Goal: Information Seeking & Learning: Find specific fact

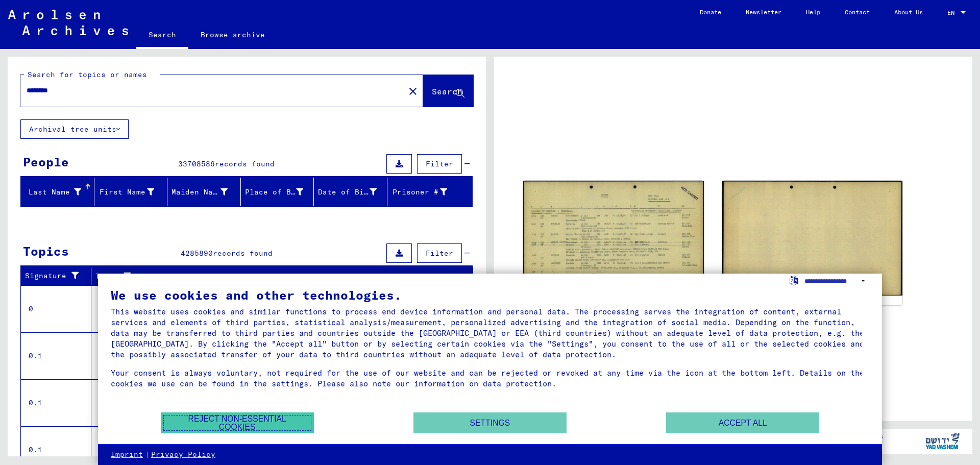
click at [248, 419] on button "Reject non-essential cookies" at bounding box center [237, 422] width 153 height 21
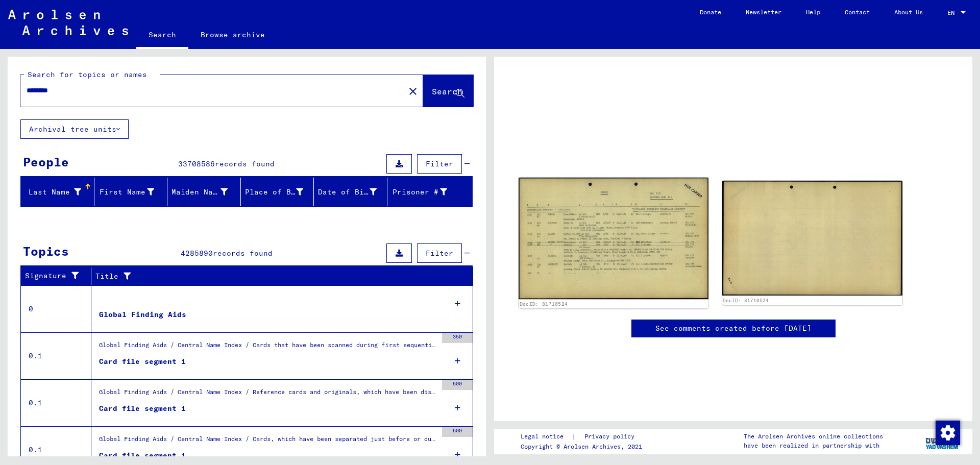
click at [615, 239] on img at bounding box center [612, 238] width 189 height 121
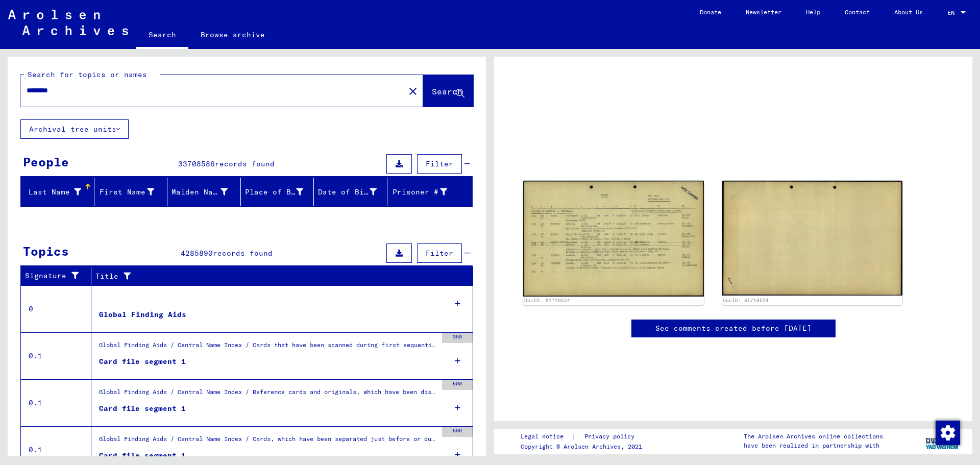
scroll to position [272, 0]
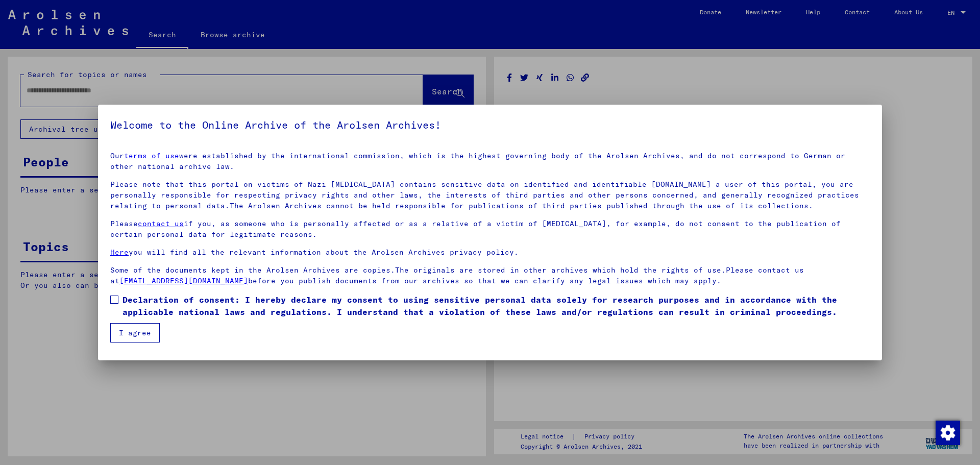
type input "********"
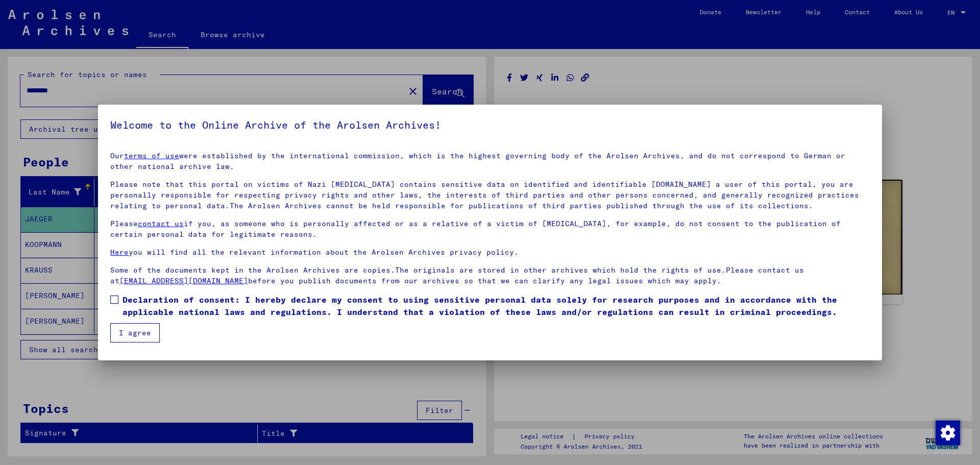
click at [130, 333] on button "I agree" at bounding box center [134, 332] width 49 height 19
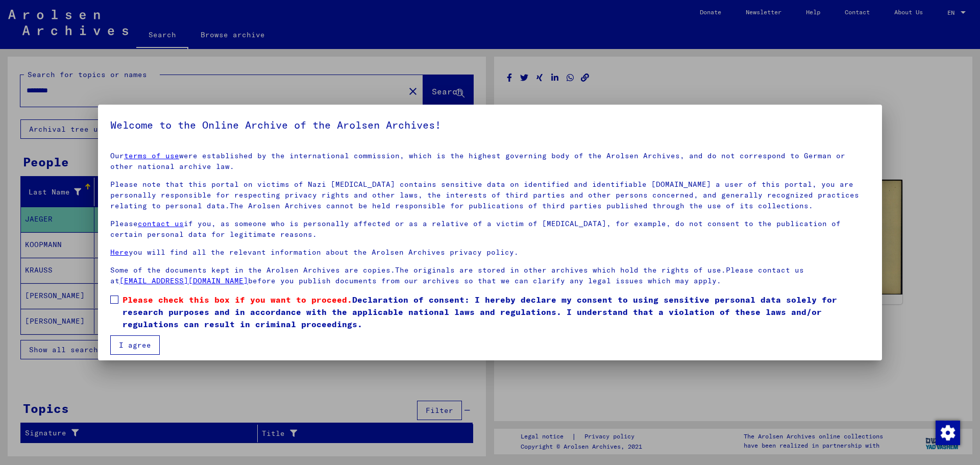
click at [112, 297] on span at bounding box center [114, 299] width 8 height 8
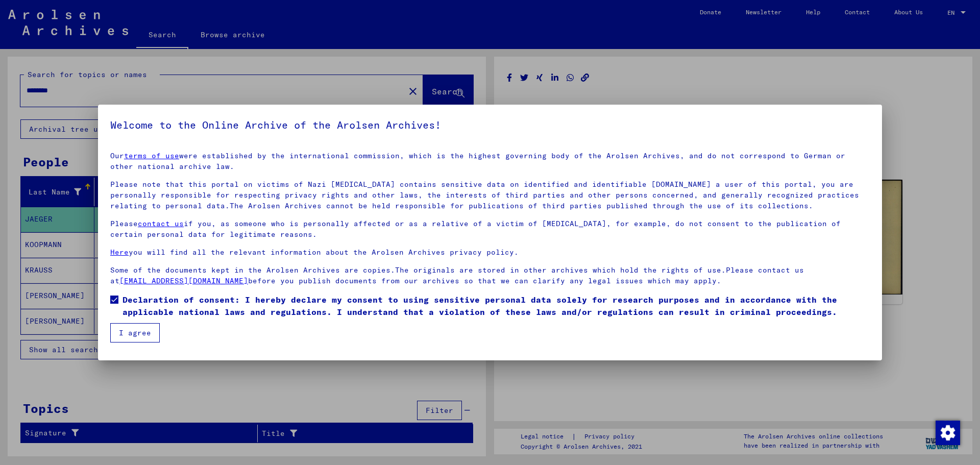
click at [132, 327] on button "I agree" at bounding box center [134, 332] width 49 height 19
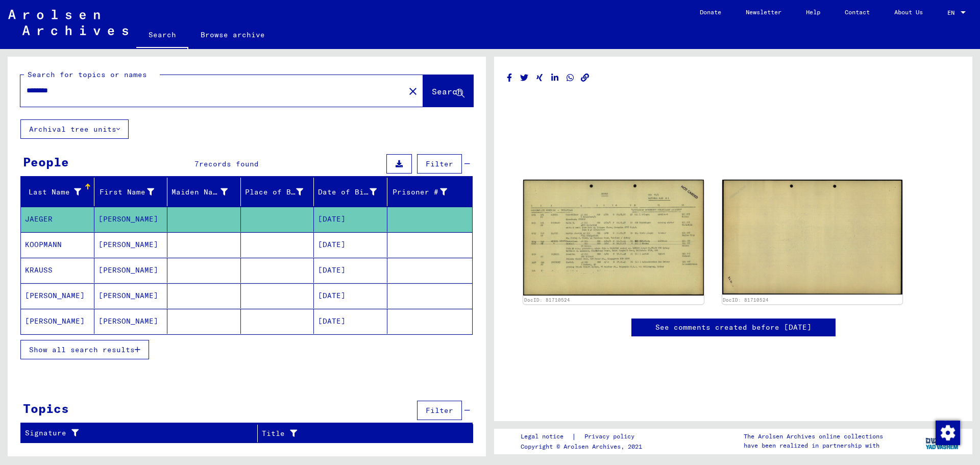
click at [144, 247] on mat-cell "[PERSON_NAME]" at bounding box center [130, 244] width 73 height 25
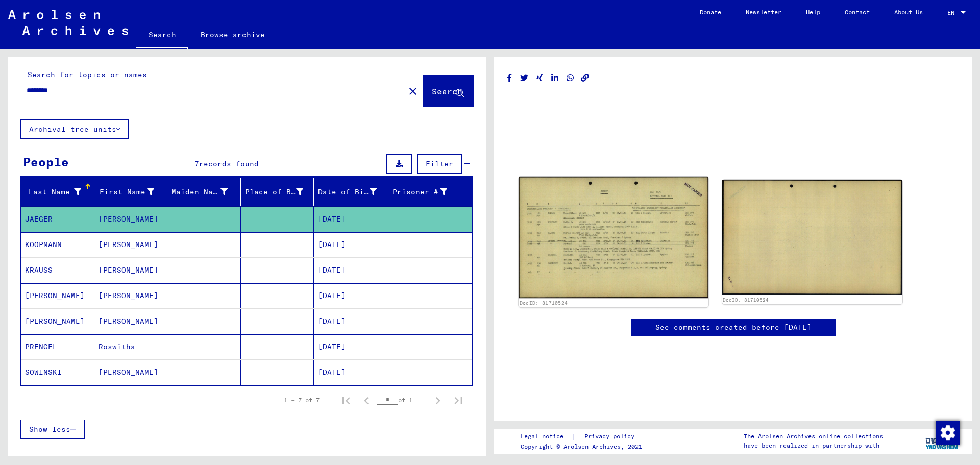
click at [625, 227] on img at bounding box center [612, 237] width 189 height 121
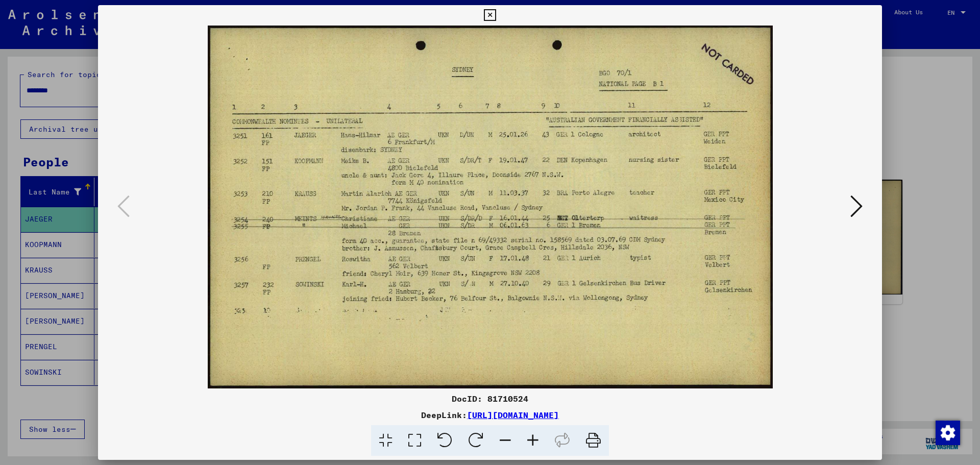
click at [853, 209] on icon at bounding box center [856, 206] width 12 height 24
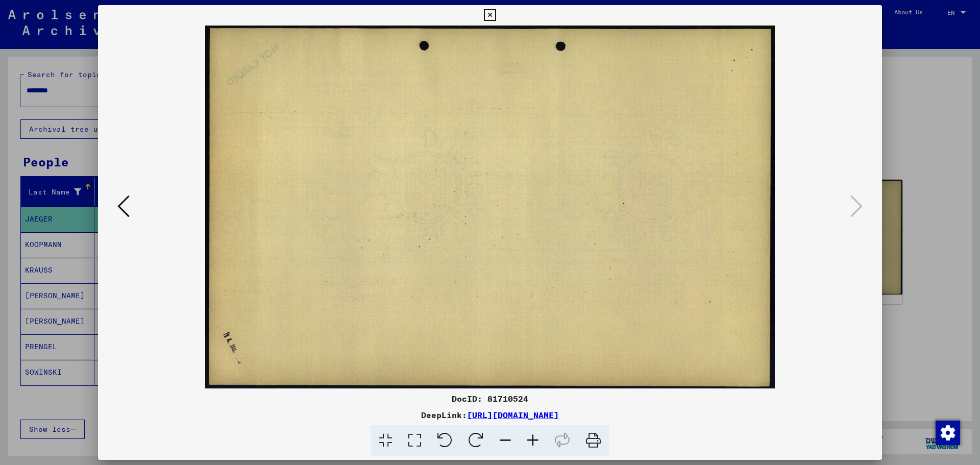
click at [491, 14] on icon at bounding box center [490, 15] width 12 height 12
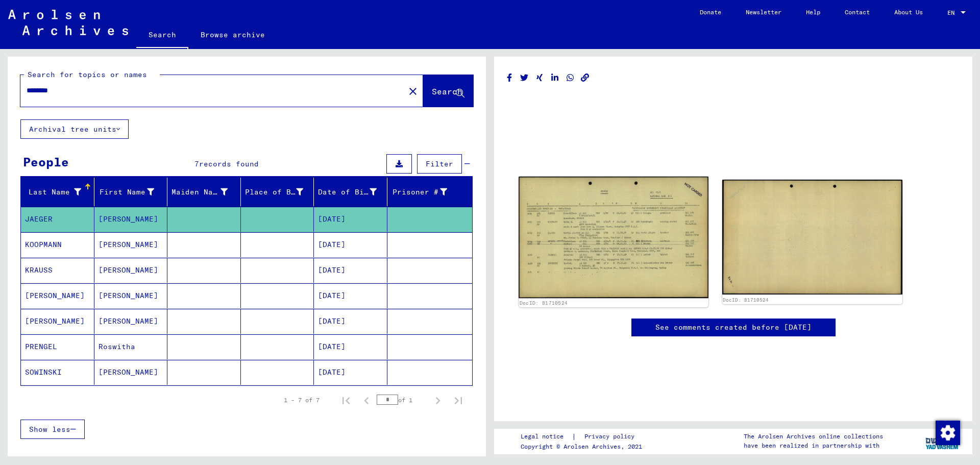
click at [598, 225] on img at bounding box center [612, 237] width 189 height 121
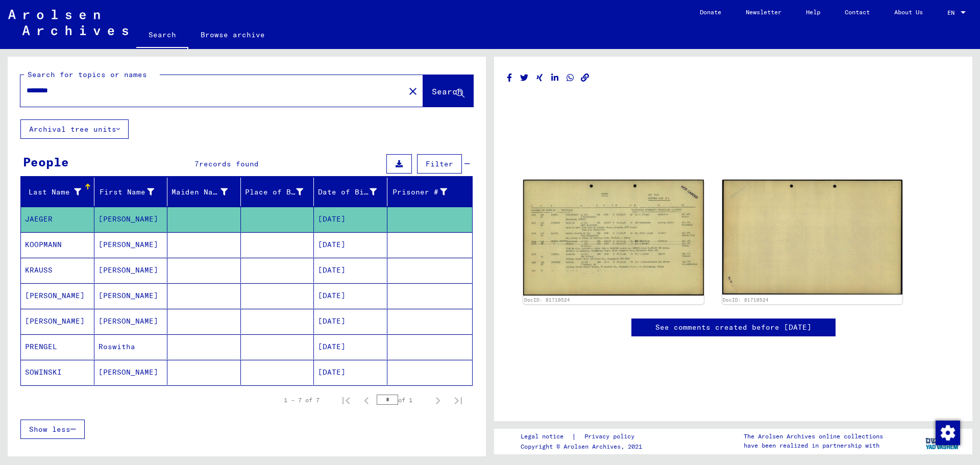
type input "**********"
